Goal: Information Seeking & Learning: Understand process/instructions

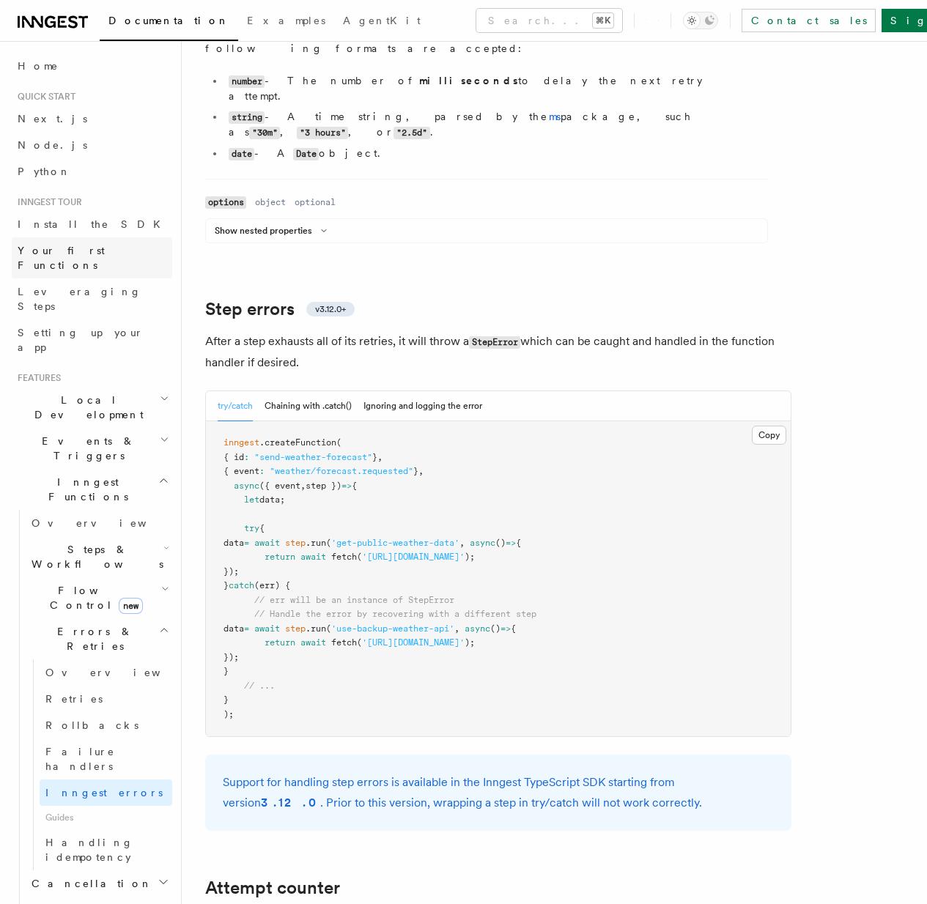
click at [62, 251] on span "Your first Functions" at bounding box center [61, 258] width 87 height 26
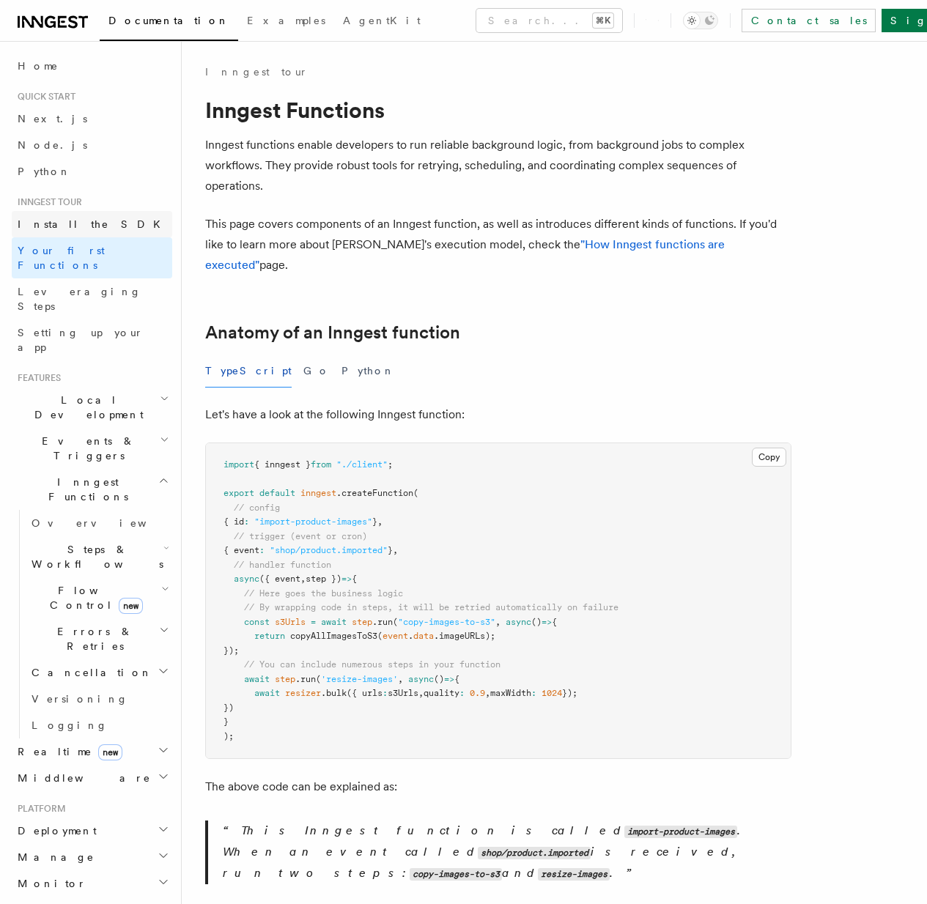
click at [62, 231] on link "Install the SDK" at bounding box center [92, 224] width 160 height 26
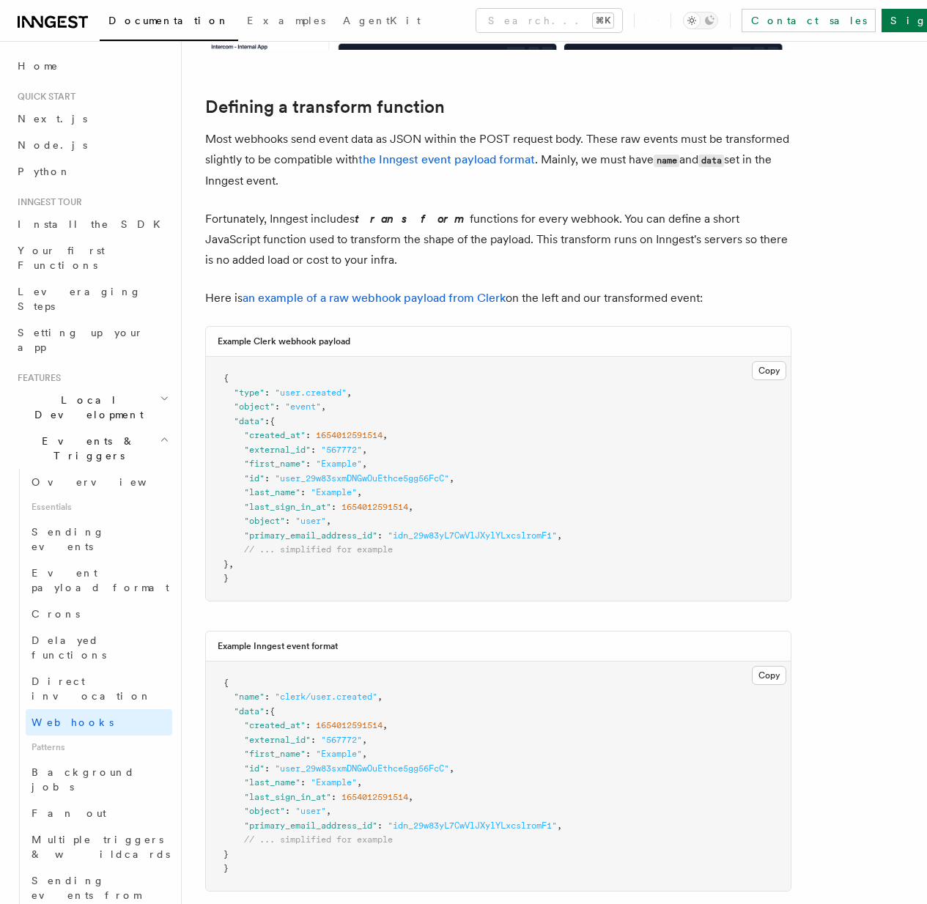
scroll to position [1183, 0]
